Goal: Information Seeking & Learning: Learn about a topic

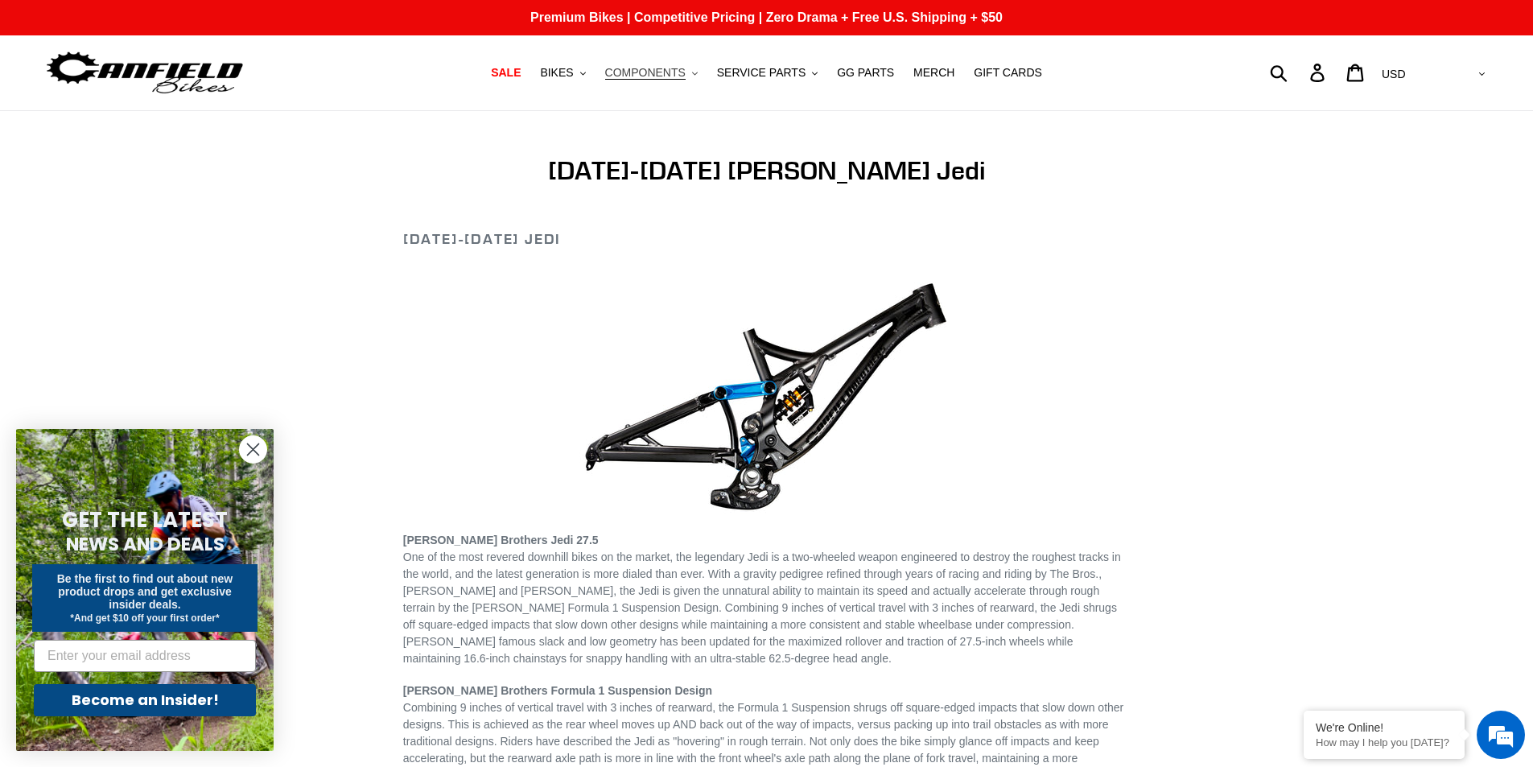
click at [685, 76] on span "COMPONENTS" at bounding box center [645, 73] width 80 height 14
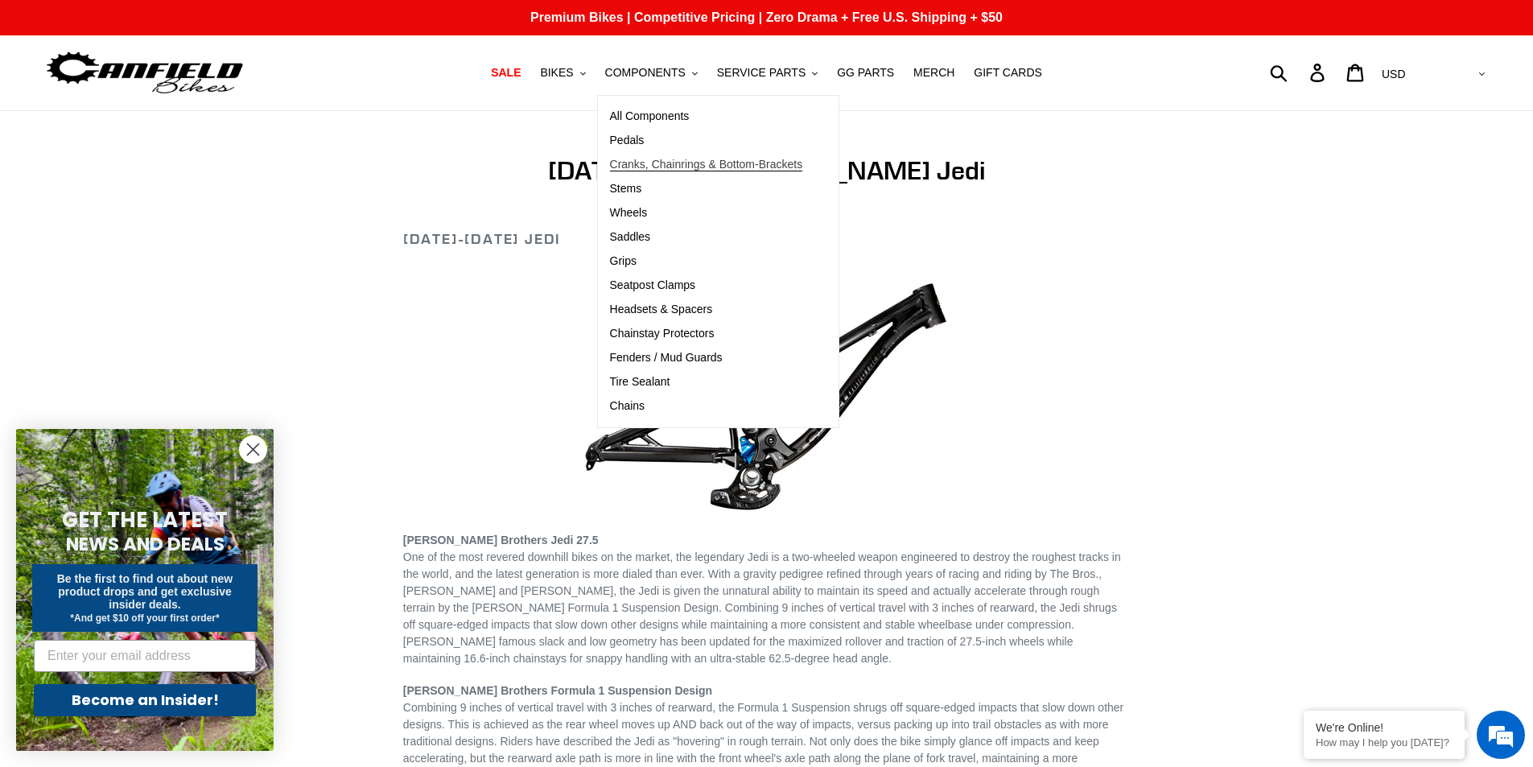
click at [668, 167] on span "Cranks, Chainrings & Bottom-Brackets" at bounding box center [706, 165] width 193 height 14
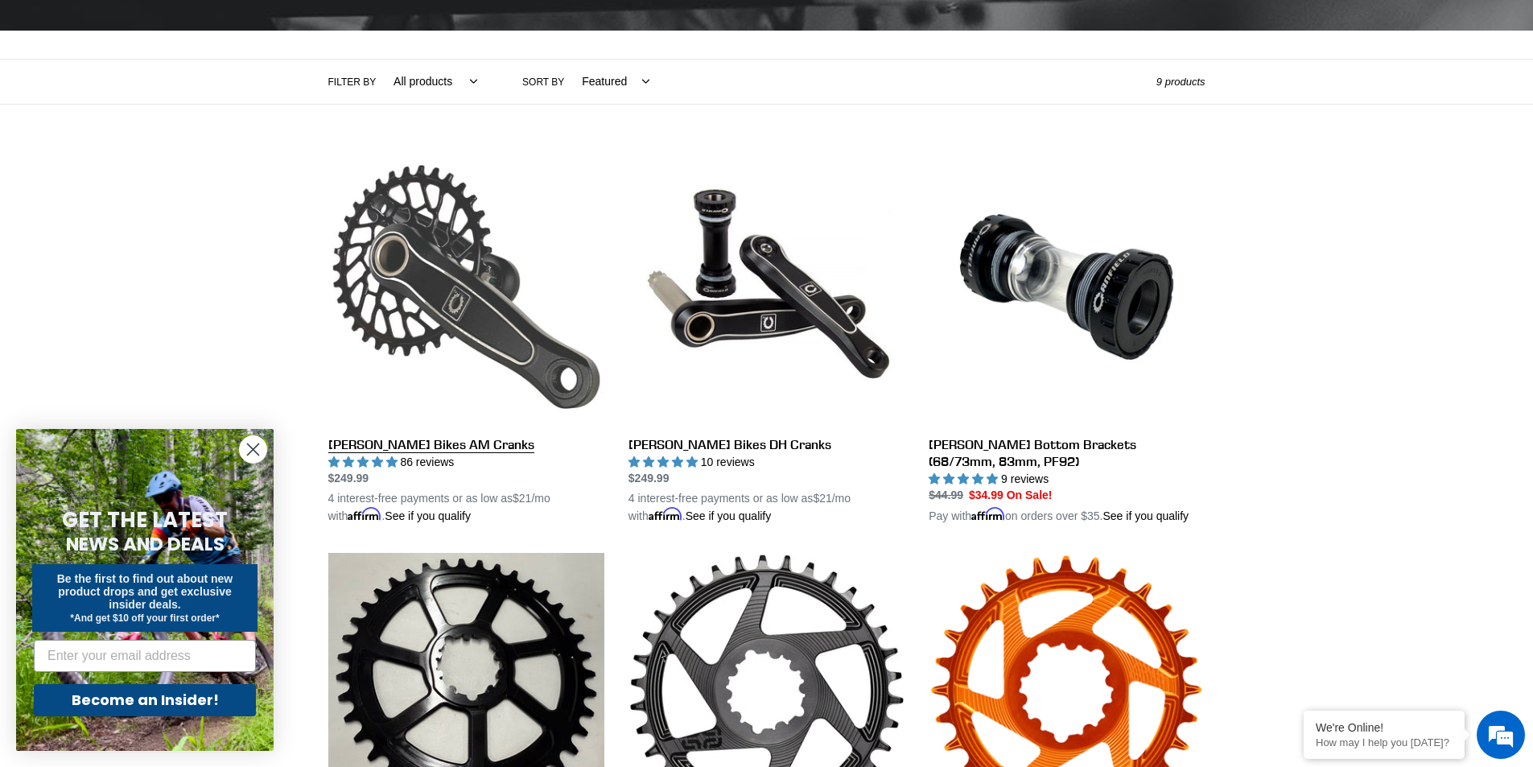
scroll to position [563, 0]
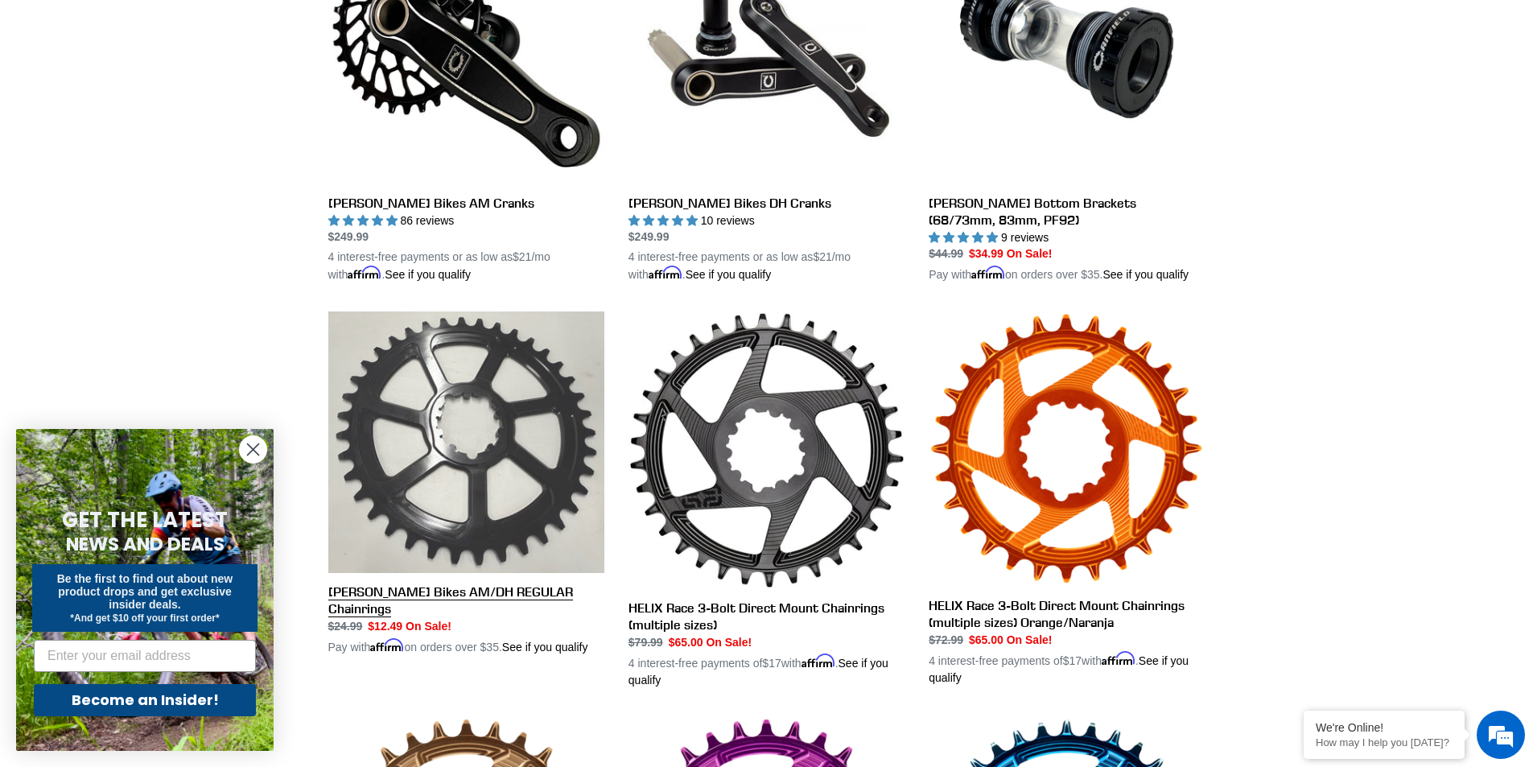
click at [441, 405] on link "Canfield Bikes AM/DH REGULAR Chainrings" at bounding box center [466, 483] width 276 height 344
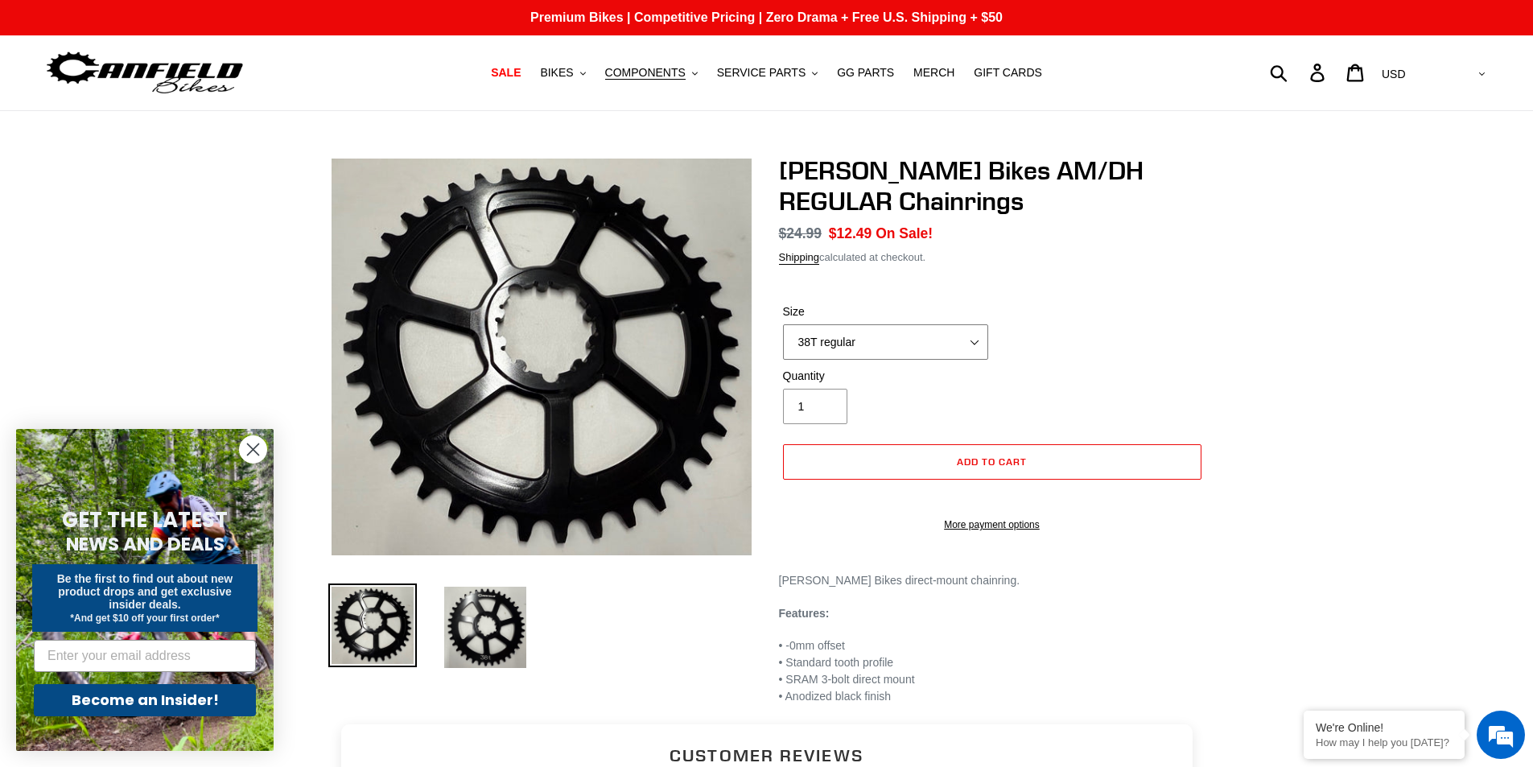
click at [976, 338] on select "38T regular" at bounding box center [885, 341] width 205 height 35
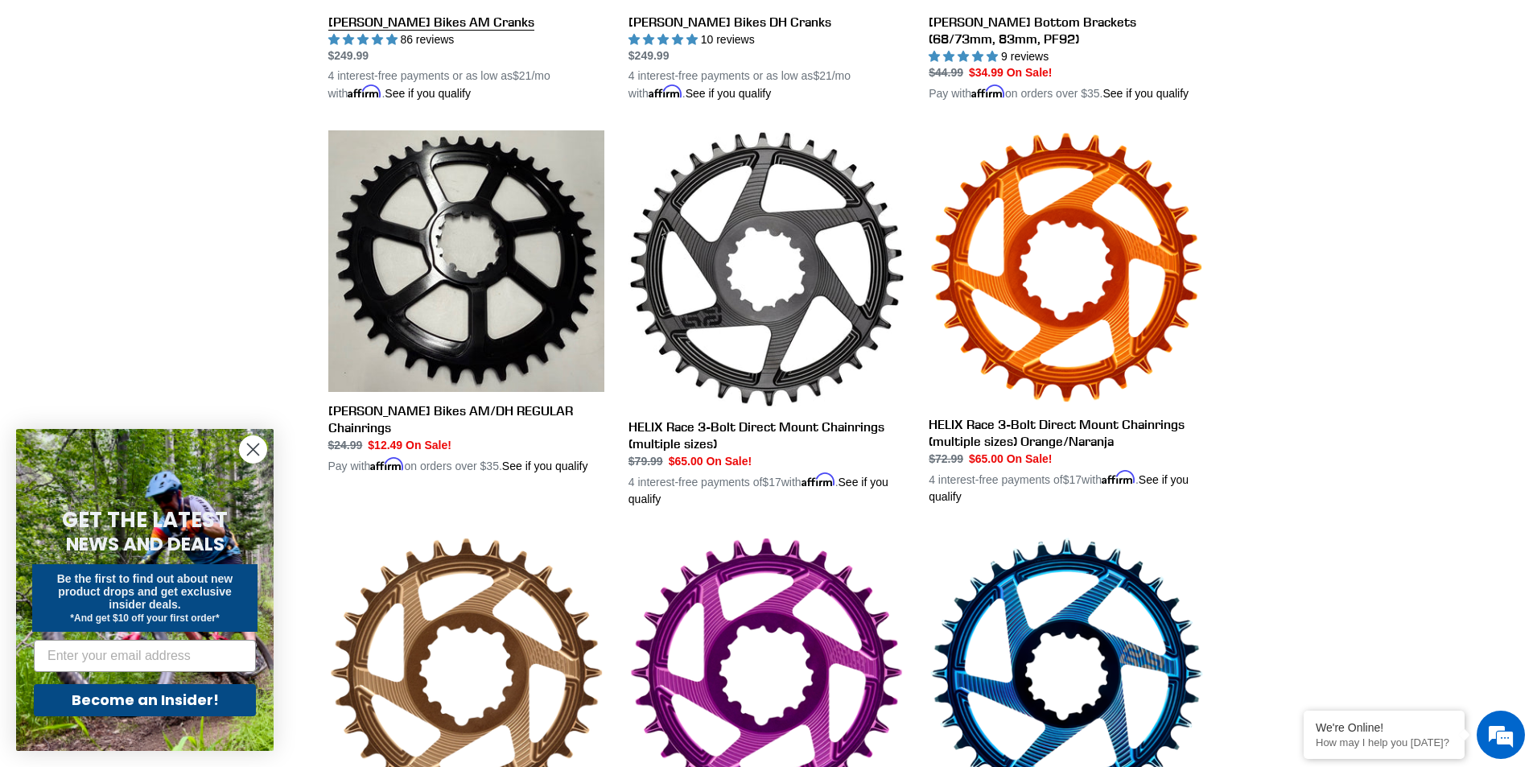
scroll to position [261, 0]
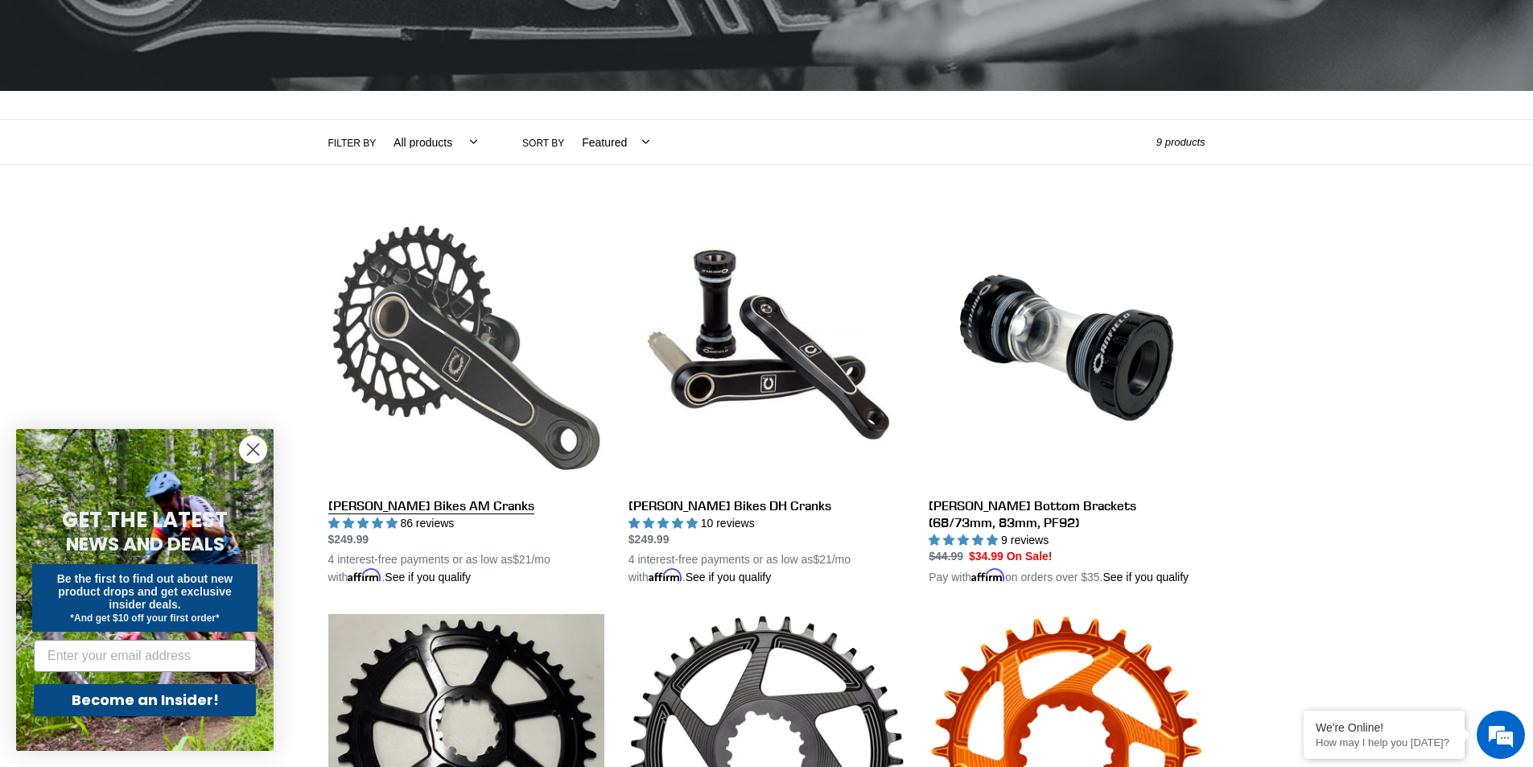
click at [433, 339] on link "Canfield Bikes AM Cranks" at bounding box center [466, 397] width 276 height 376
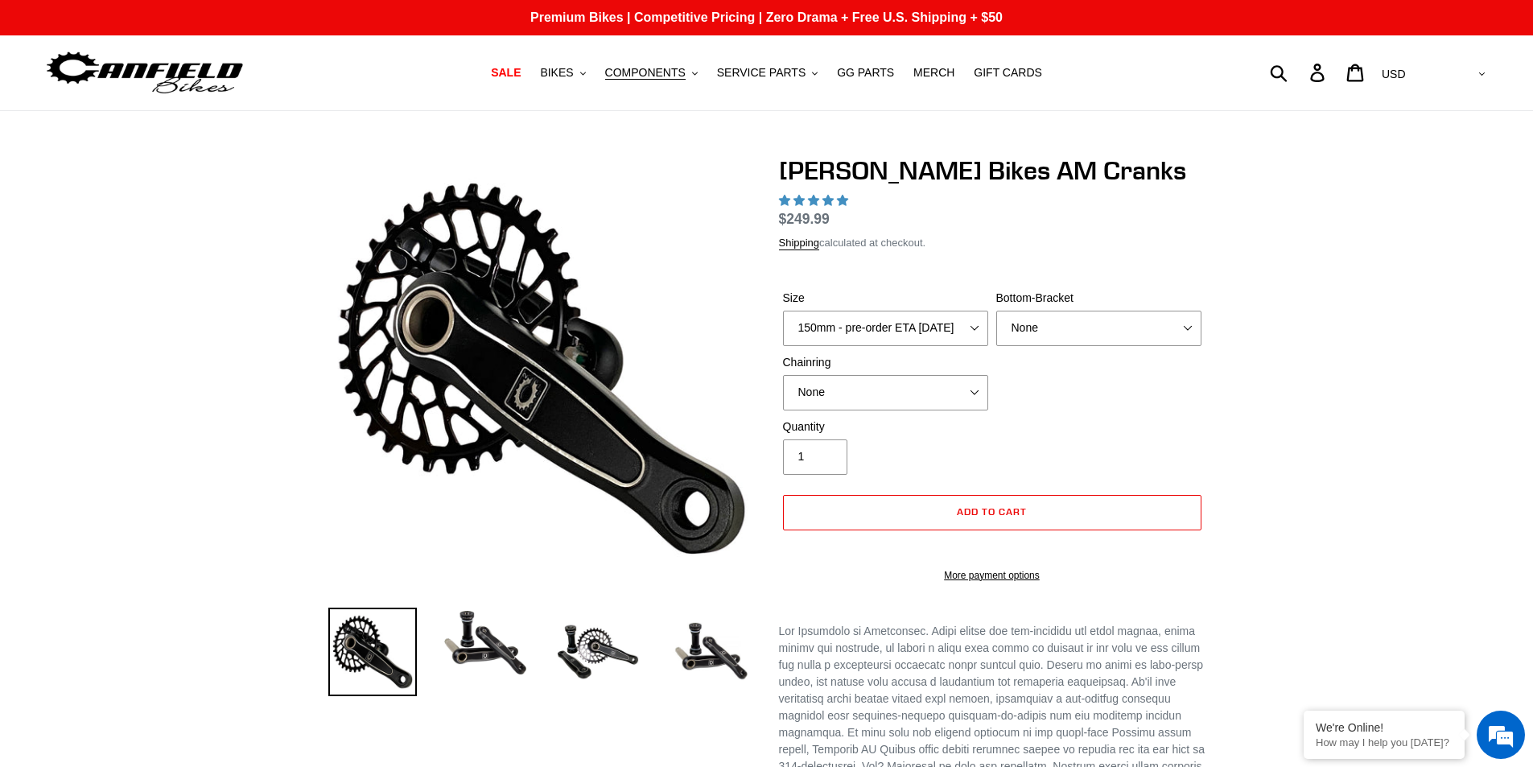
select select "highest-rating"
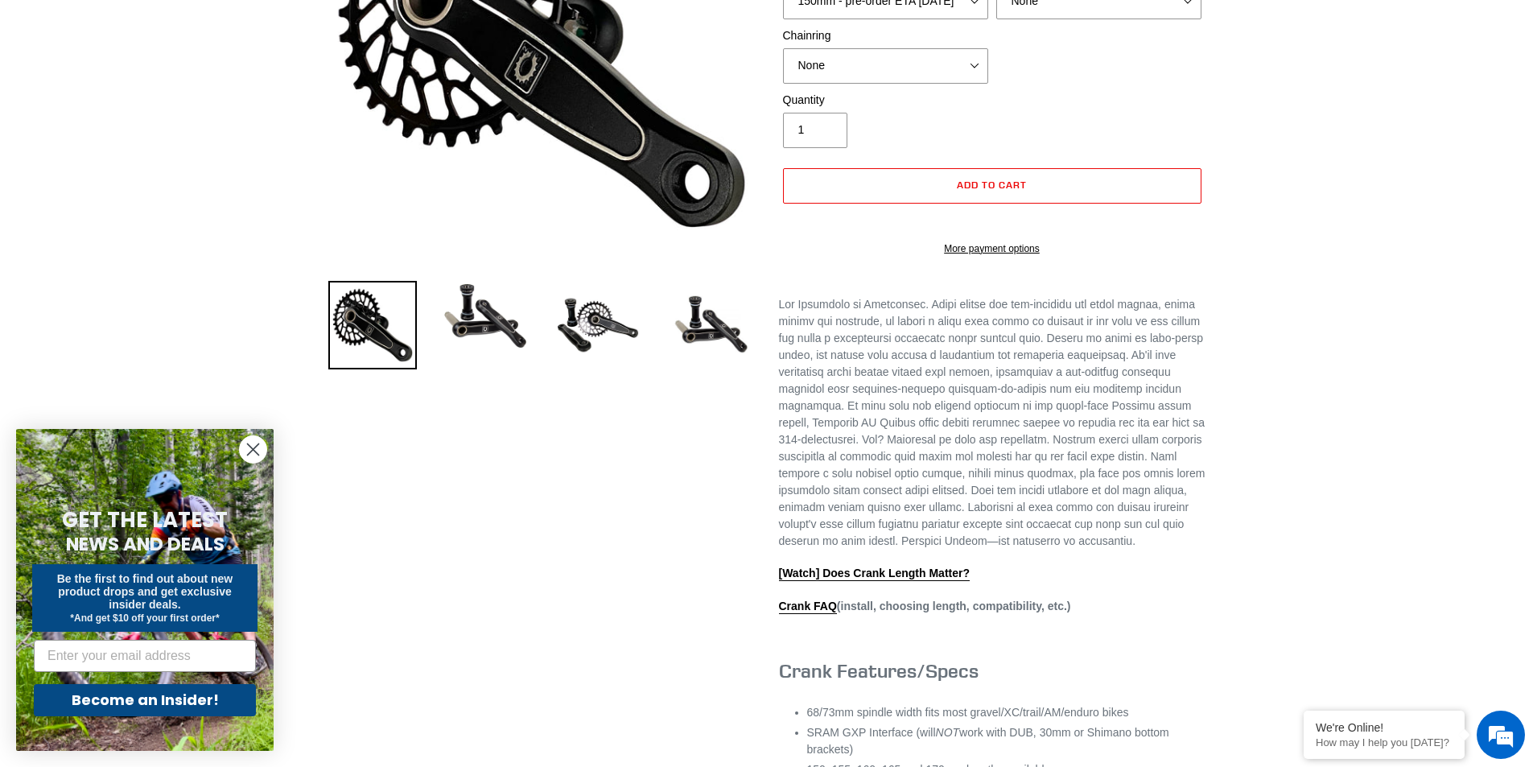
scroll to position [322, 0]
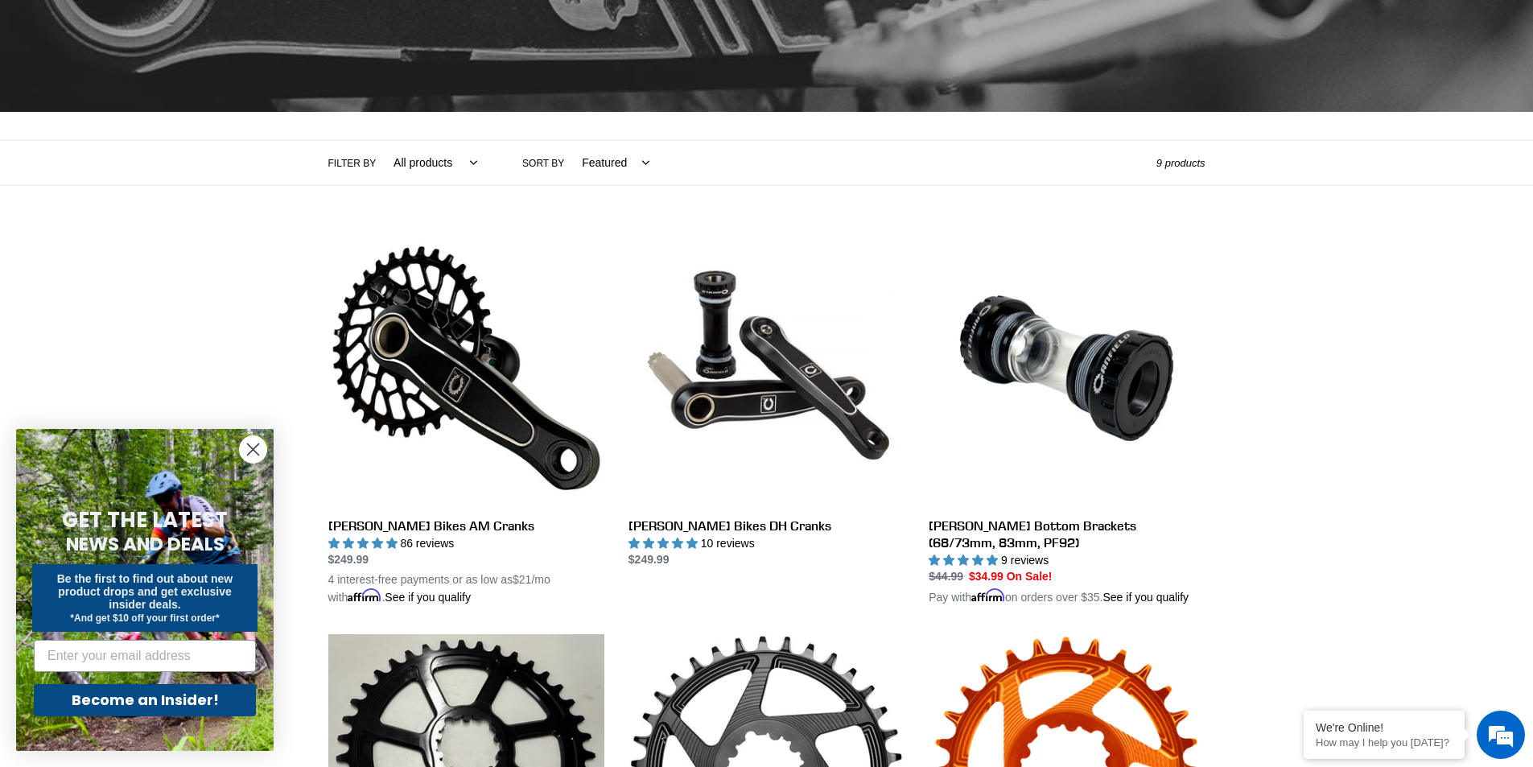
scroll to position [20, 0]
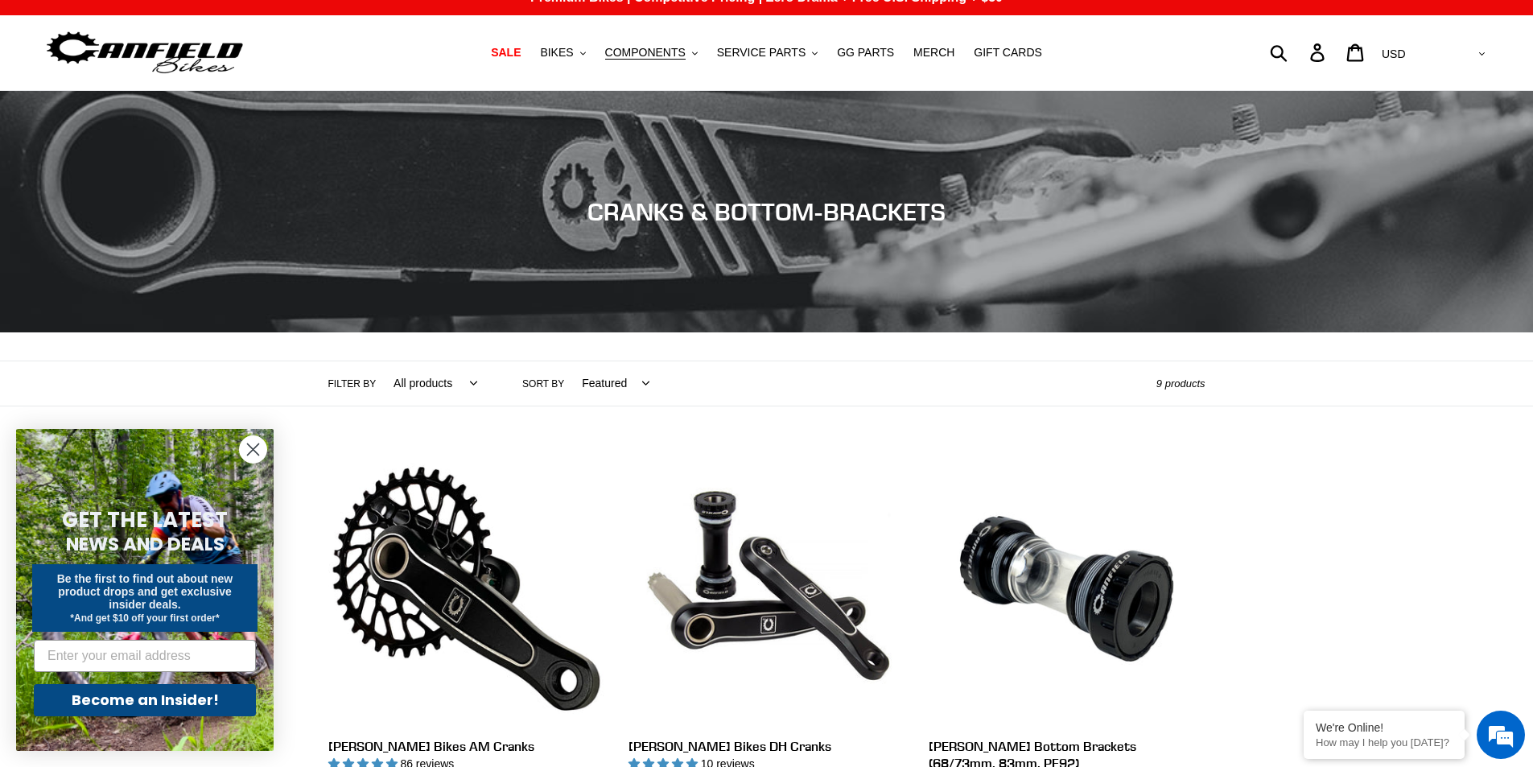
click at [165, 46] on img at bounding box center [144, 52] width 201 height 51
